Goal: Information Seeking & Learning: Learn about a topic

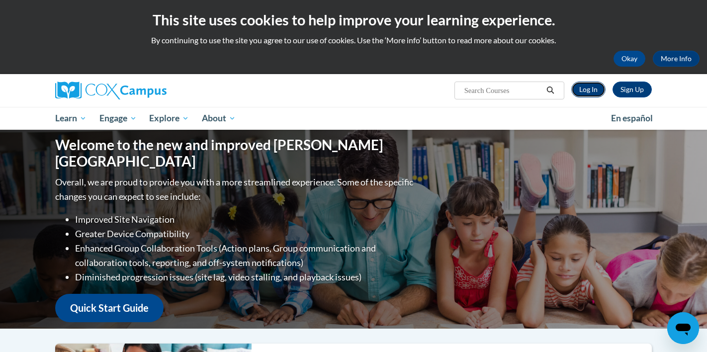
click at [586, 96] on link "Log In" at bounding box center [588, 90] width 34 height 16
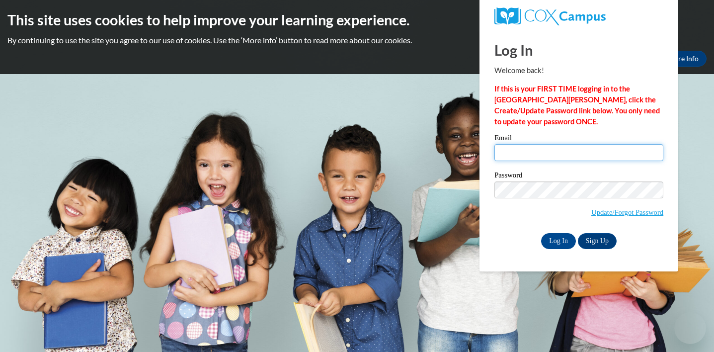
type input "Amari.Blackburn3@gmail.com"
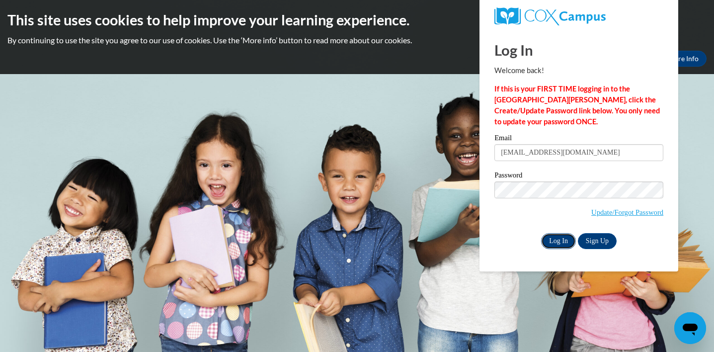
click at [560, 240] on input "Log In" at bounding box center [558, 241] width 35 height 16
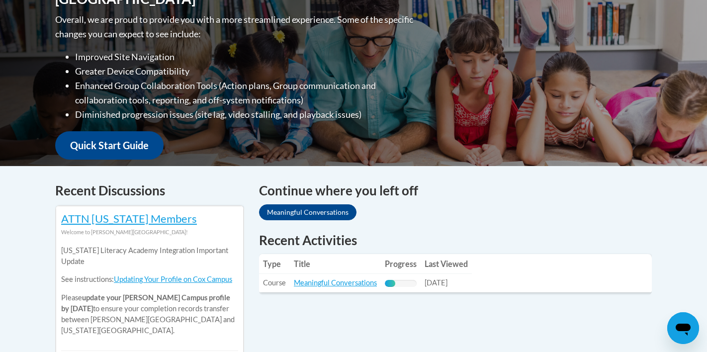
scroll to position [382, 0]
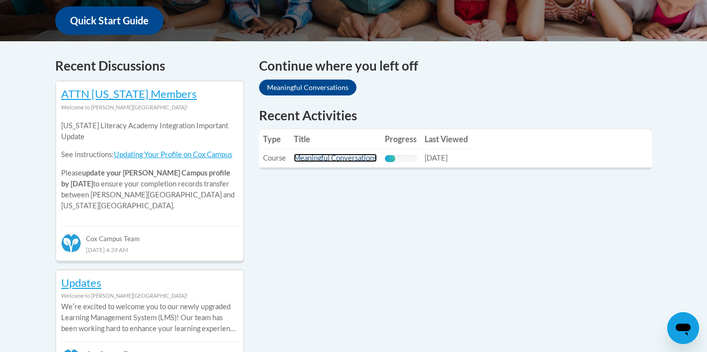
click at [360, 159] on link "Meaningful Conversations" at bounding box center [335, 158] width 83 height 8
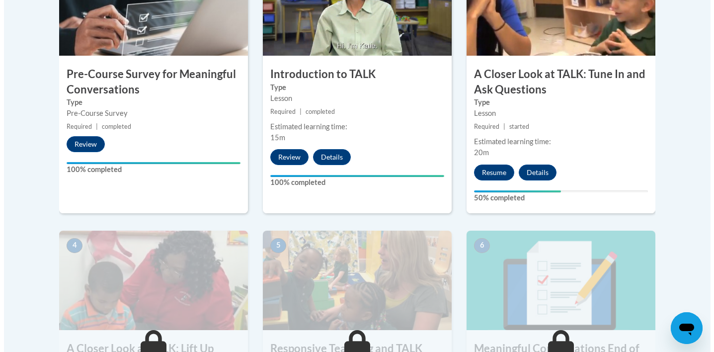
scroll to position [455, 0]
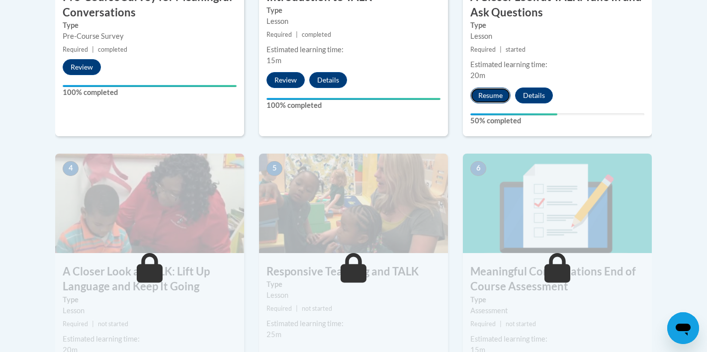
click at [497, 98] on button "Resume" at bounding box center [490, 95] width 40 height 16
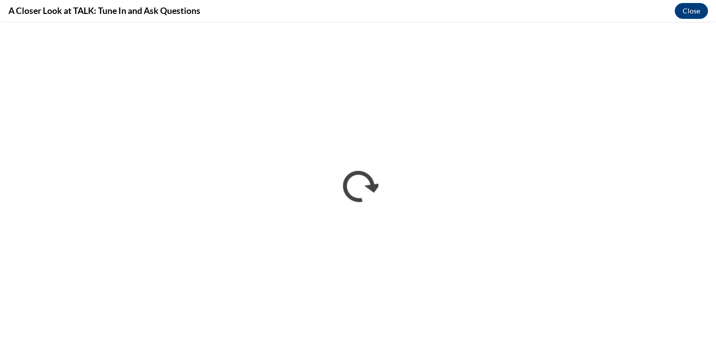
scroll to position [0, 0]
click at [410, 15] on div "A Closer Look at TALK: Tune In and Ask Questions Close" at bounding box center [358, 11] width 716 height 22
